Goal: Transaction & Acquisition: Obtain resource

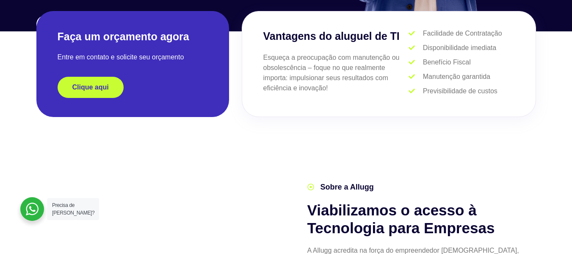
scroll to position [221, 0]
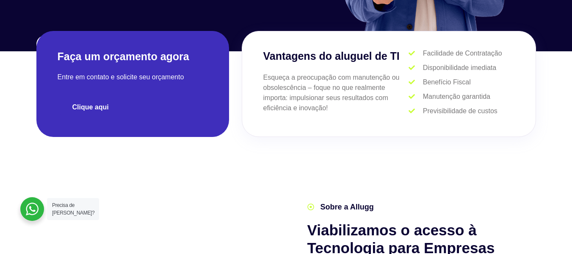
click at [91, 112] on link "Clique aqui" at bounding box center [91, 107] width 66 height 21
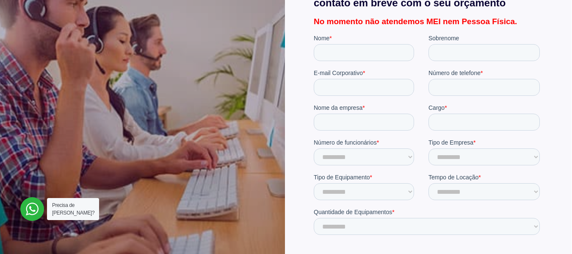
scroll to position [207, 0]
